Goal: Transaction & Acquisition: Download file/media

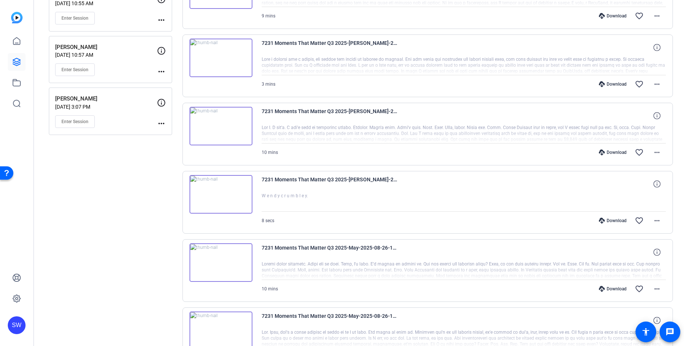
scroll to position [343, 0]
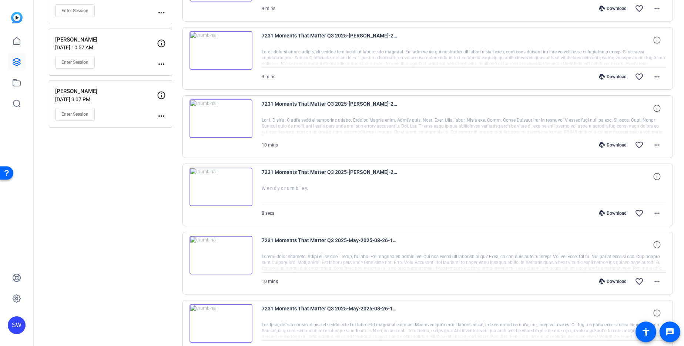
click at [610, 213] on div "Download" at bounding box center [613, 213] width 35 height 6
click at [661, 217] on mat-icon "more_horiz" at bounding box center [657, 213] width 9 height 9
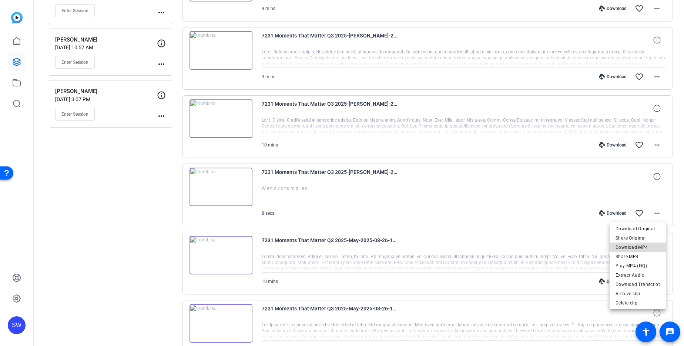
click at [650, 247] on span "Download MP4" at bounding box center [638, 247] width 44 height 9
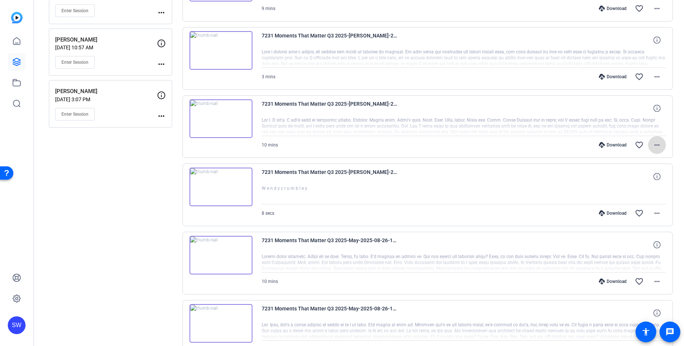
click at [660, 146] on mat-icon "more_horiz" at bounding box center [657, 144] width 9 height 9
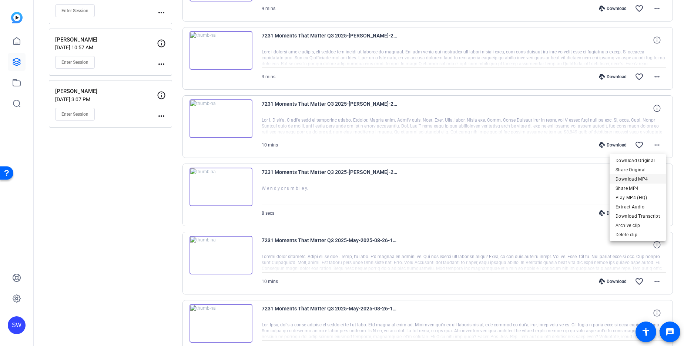
click at [648, 176] on span "Download MP4" at bounding box center [638, 178] width 44 height 9
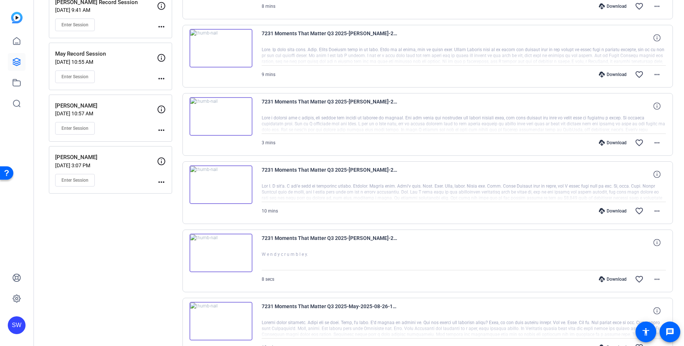
scroll to position [273, 0]
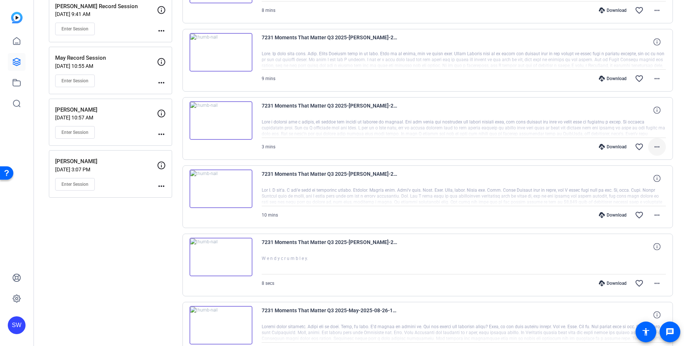
click at [658, 149] on mat-icon "more_horiz" at bounding box center [657, 146] width 9 height 9
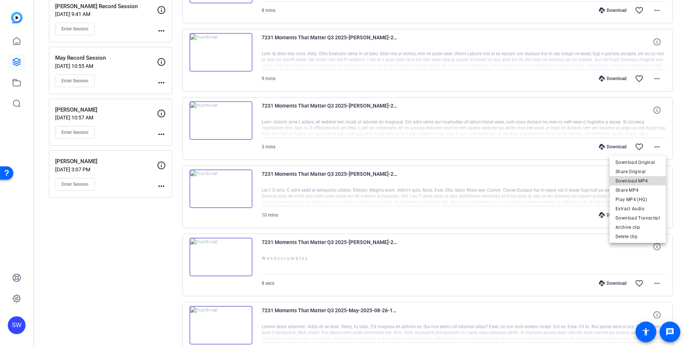
click at [652, 179] on span "Download MP4" at bounding box center [638, 180] width 44 height 9
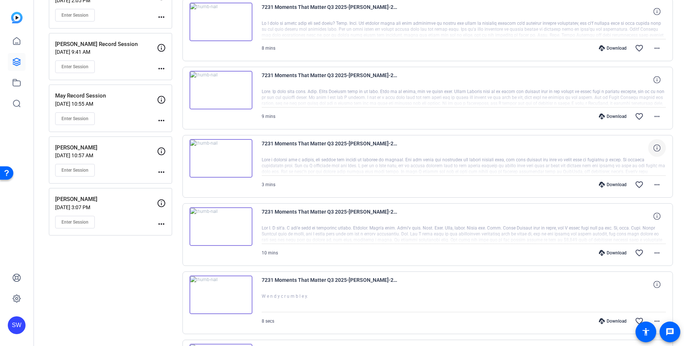
scroll to position [234, 0]
click at [658, 120] on mat-icon "more_horiz" at bounding box center [657, 117] width 9 height 9
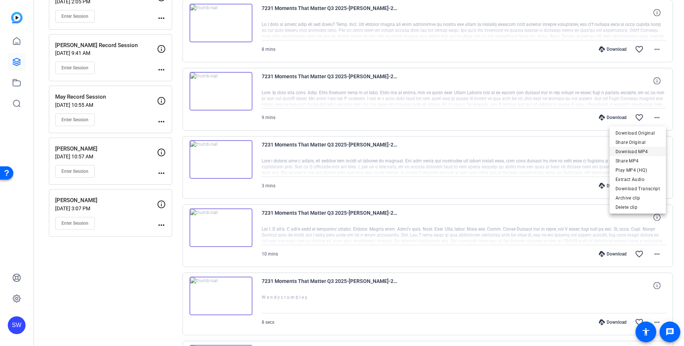
click at [647, 151] on span "Download MP4" at bounding box center [638, 151] width 44 height 9
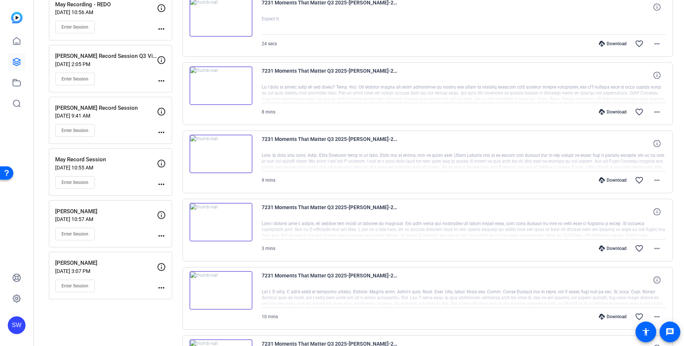
scroll to position [155, 0]
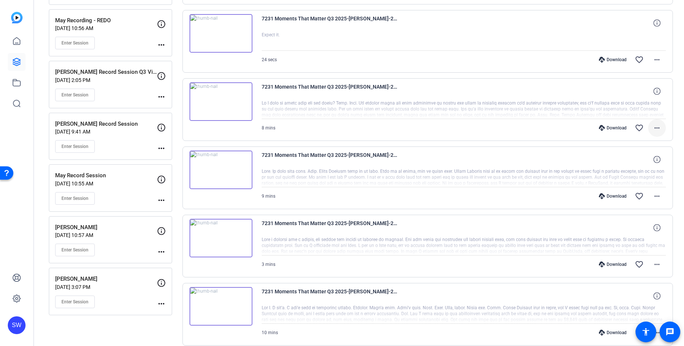
click at [655, 127] on mat-icon "more_horiz" at bounding box center [657, 127] width 9 height 9
click at [650, 157] on span "Download MP4" at bounding box center [638, 161] width 44 height 9
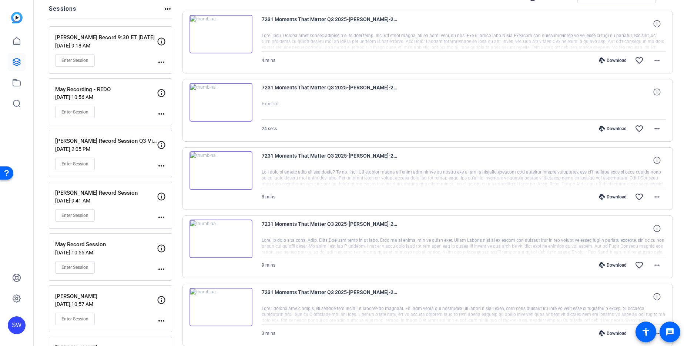
scroll to position [86, 0]
click at [658, 129] on mat-icon "more_horiz" at bounding box center [657, 128] width 9 height 9
click at [649, 160] on span "Download MP4" at bounding box center [638, 163] width 44 height 9
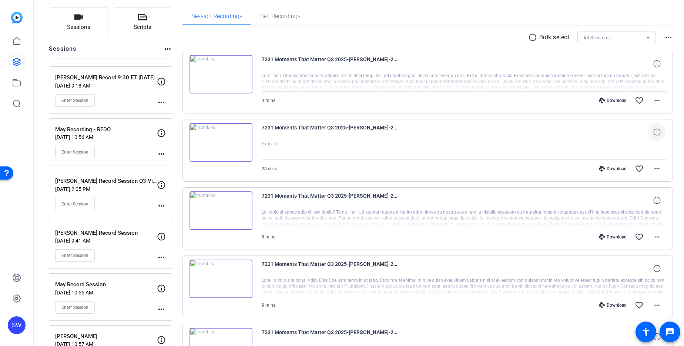
scroll to position [29, 0]
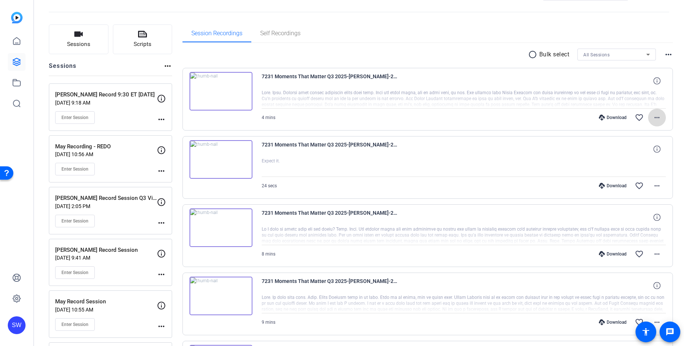
click at [660, 119] on mat-icon "more_horiz" at bounding box center [657, 117] width 9 height 9
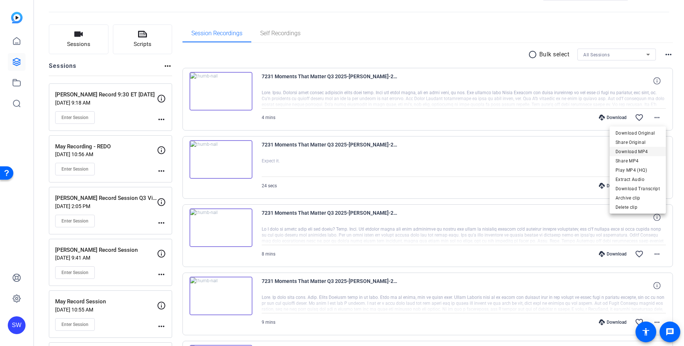
click at [650, 149] on span "Download MP4" at bounding box center [638, 151] width 44 height 9
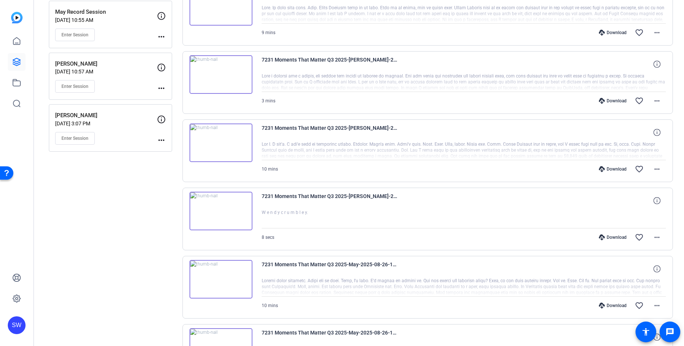
scroll to position [322, 0]
